Goal: Check status: Check status

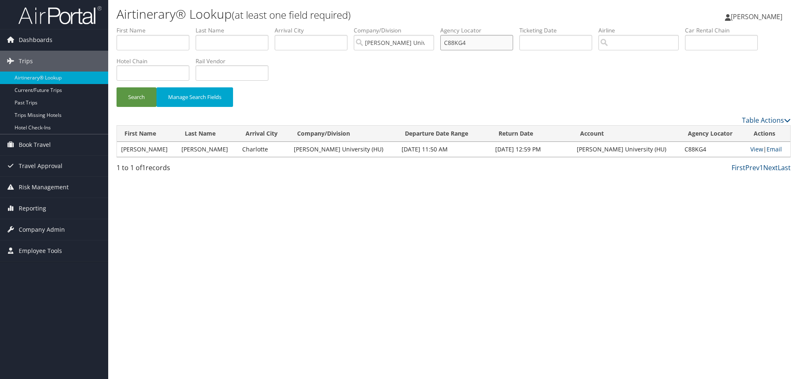
click at [462, 39] on input "C88KG4" at bounding box center [477, 42] width 73 height 15
paste input "3Y0QM"
type input "C3Y0QM"
click at [117, 87] on button "Search" at bounding box center [137, 97] width 40 height 20
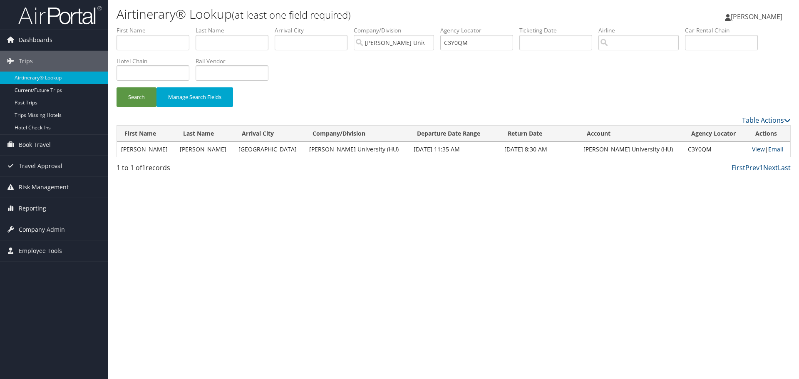
click at [752, 150] on link "View" at bounding box center [758, 149] width 13 height 8
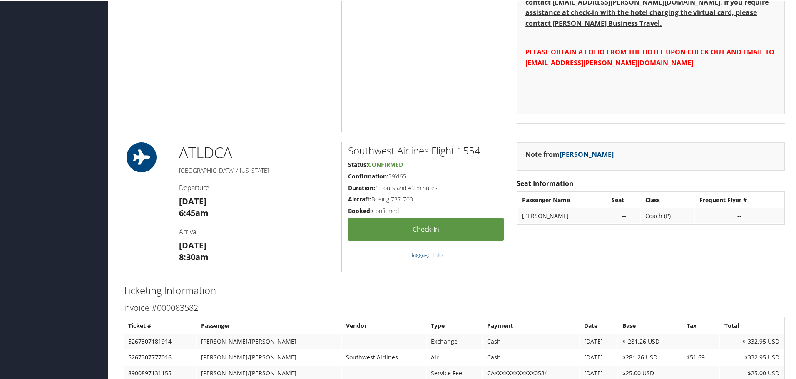
scroll to position [1206, 0]
